Goal: Task Accomplishment & Management: Use online tool/utility

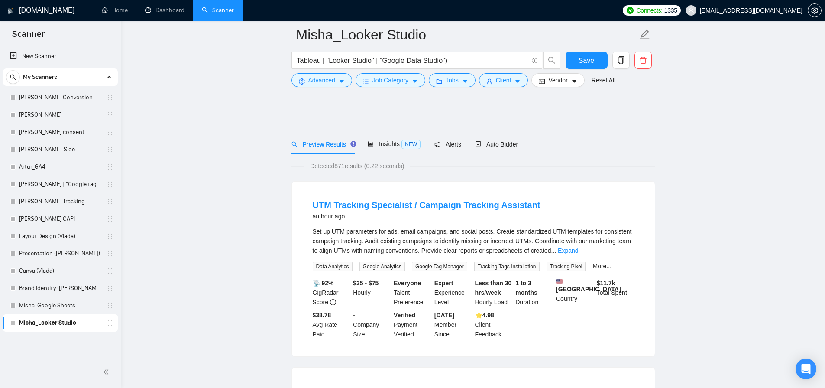
scroll to position [4223, 0]
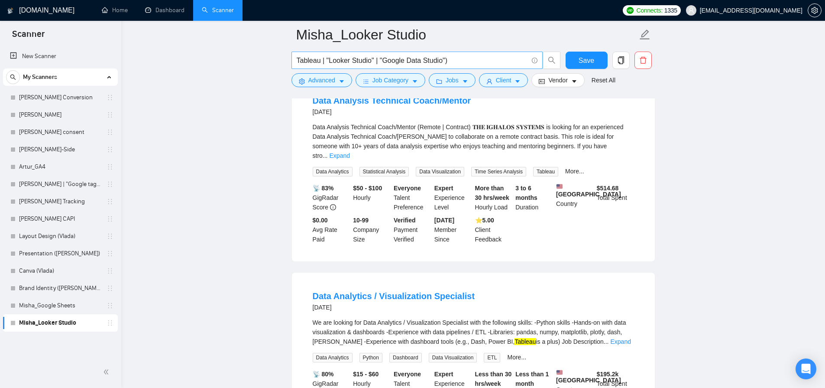
click at [366, 56] on input "Tableau | "Looker Studio" | "Google Data Studio")" at bounding box center [412, 60] width 231 height 11
click at [620, 56] on icon "copy" at bounding box center [621, 60] width 6 height 8
click at [610, 101] on span "Yes" at bounding box center [610, 104] width 10 height 10
click at [430, 58] on input "Tableau | "Looker Studio" | "Google Data Studio")" at bounding box center [412, 60] width 231 height 11
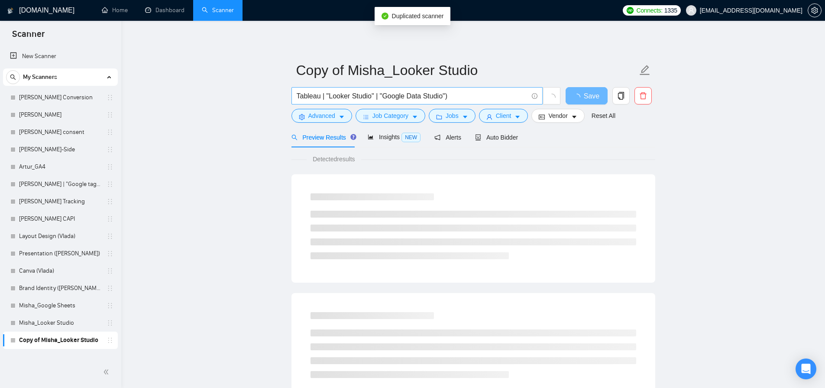
click at [373, 100] on input "Tableau | "Looker Studio" | "Google Data Studio")" at bounding box center [412, 96] width 231 height 11
paste input ""data analyst" SQL (BigQuery | Snowflake | Redshift) (dbt | Airflow | (pipeline…"
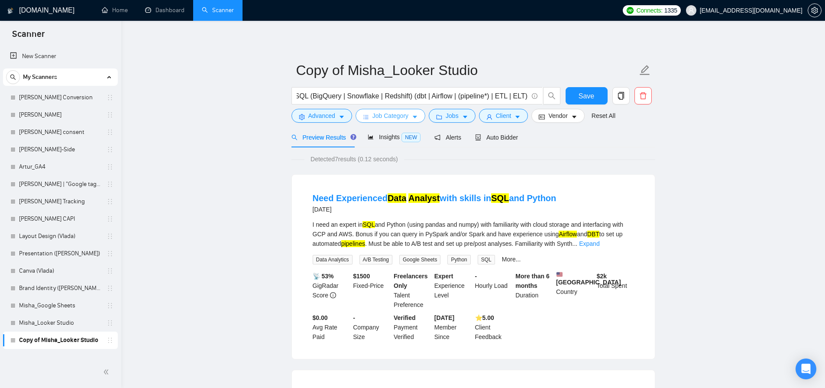
click at [401, 115] on span "Job Category" at bounding box center [391, 116] width 36 height 10
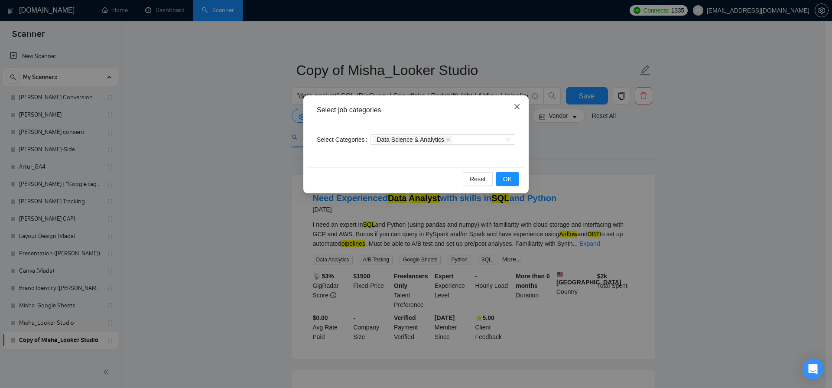
click at [517, 107] on icon "close" at bounding box center [516, 106] width 5 height 5
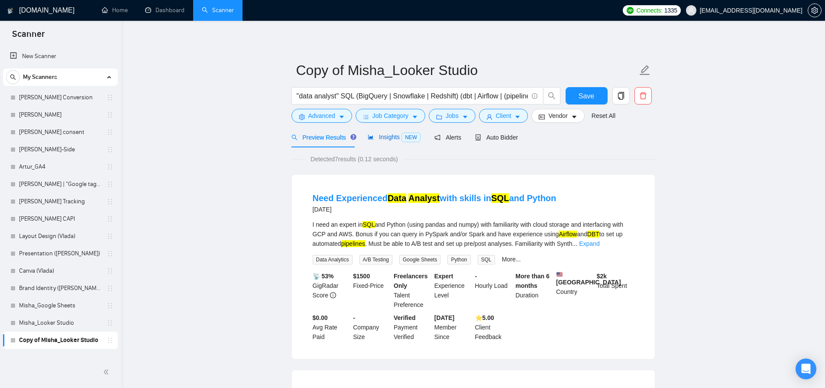
click at [399, 136] on span "Insights NEW" at bounding box center [394, 136] width 53 height 7
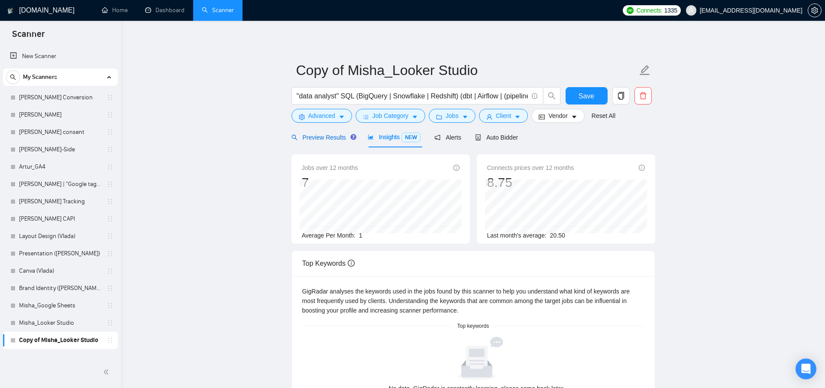
click at [308, 138] on span "Preview Results" at bounding box center [323, 137] width 62 height 7
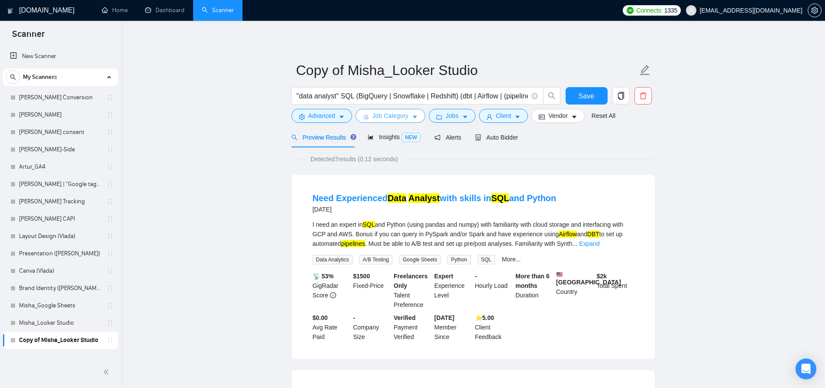
click at [397, 112] on span "Job Category" at bounding box center [391, 116] width 36 height 10
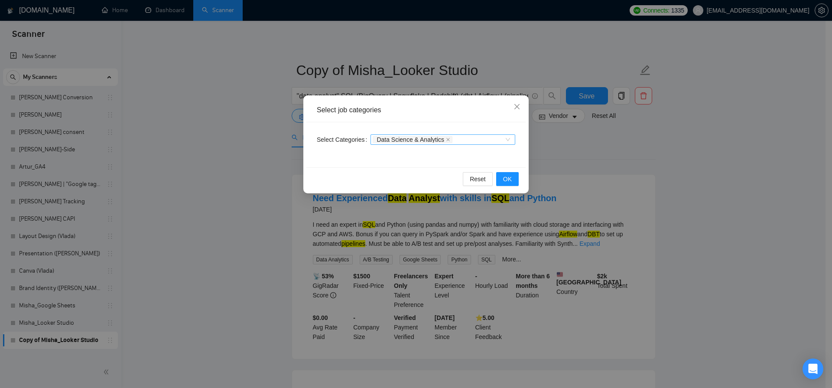
click at [452, 137] on span "Data Science & Analytics" at bounding box center [413, 139] width 80 height 7
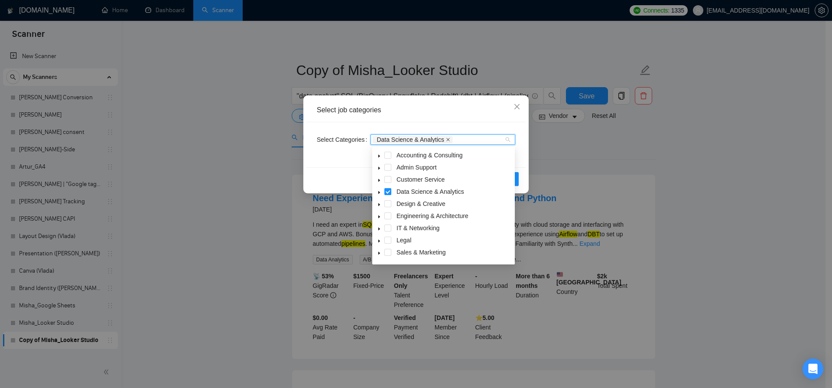
click at [450, 141] on icon "close" at bounding box center [448, 139] width 4 height 4
click at [516, 155] on div "Select Categories Categories" at bounding box center [415, 144] width 219 height 45
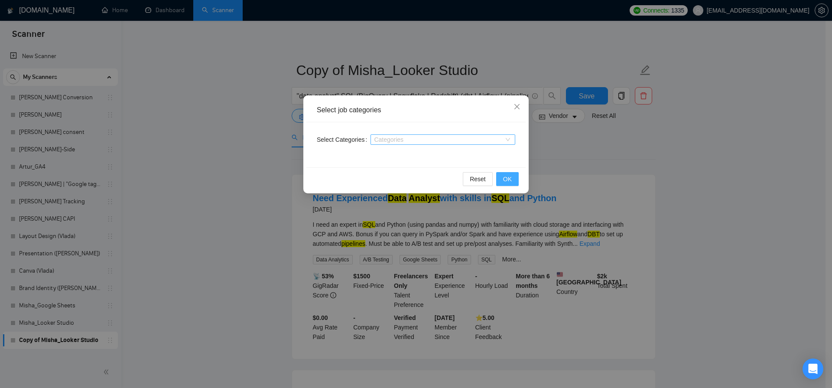
click at [515, 175] on button "OK" at bounding box center [507, 179] width 23 height 14
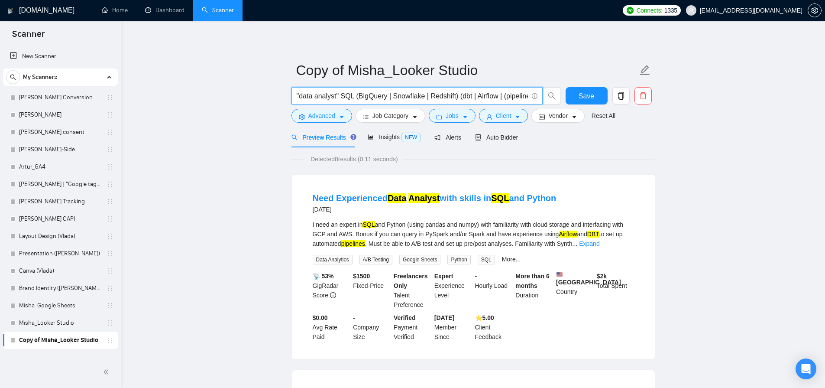
click at [357, 96] on input ""data analyst" SQL (BigQuery | Snowflake | Redshift) (dbt | Airflow | (pipeline…" at bounding box center [412, 96] width 231 height 11
drag, startPoint x: 462, startPoint y: 97, endPoint x: 295, endPoint y: 94, distance: 167.3
click at [295, 94] on span ""data analyst" SQL (BigQuery | Snowflake | Redshift) (dbt | Airflow | (pipeline…" at bounding box center [417, 95] width 251 height 17
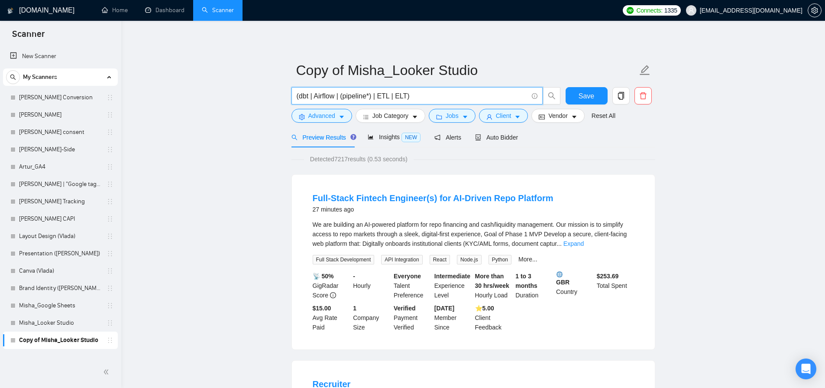
scroll to position [6, 0]
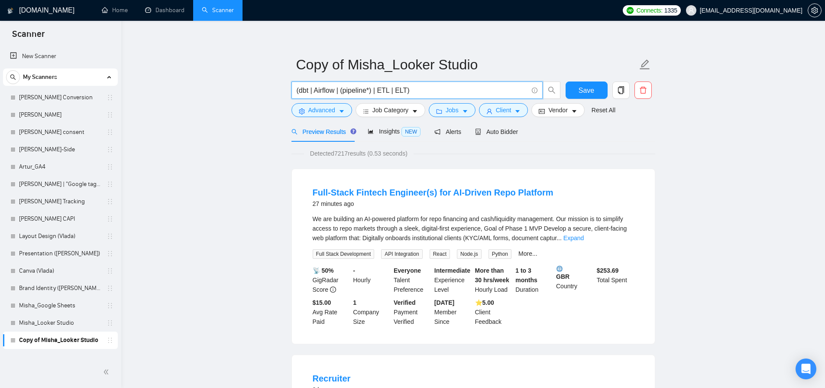
type input "(dbt | Airflow | (pipeline*) | ETL | ELT)"
